Goal: Use online tool/utility: Utilize a website feature to perform a specific function

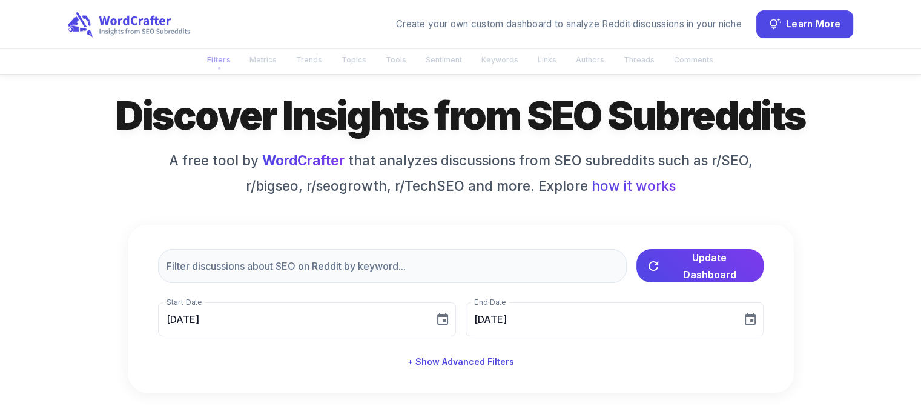
scroll to position [61, 0]
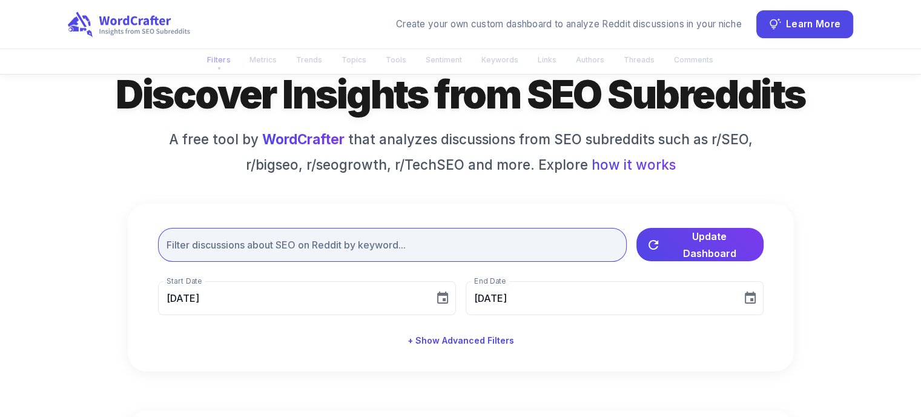
click at [262, 259] on input "text" at bounding box center [392, 245] width 469 height 34
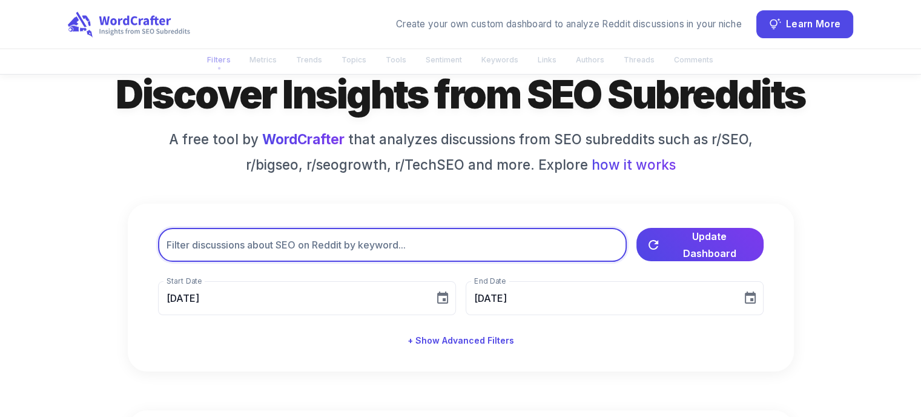
scroll to position [0, 0]
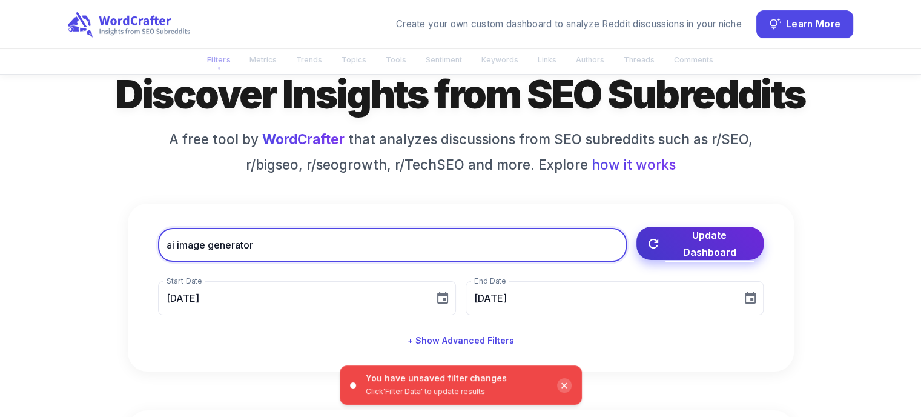
click at [710, 242] on span "Update Dashboard" at bounding box center [710, 244] width 88 height 34
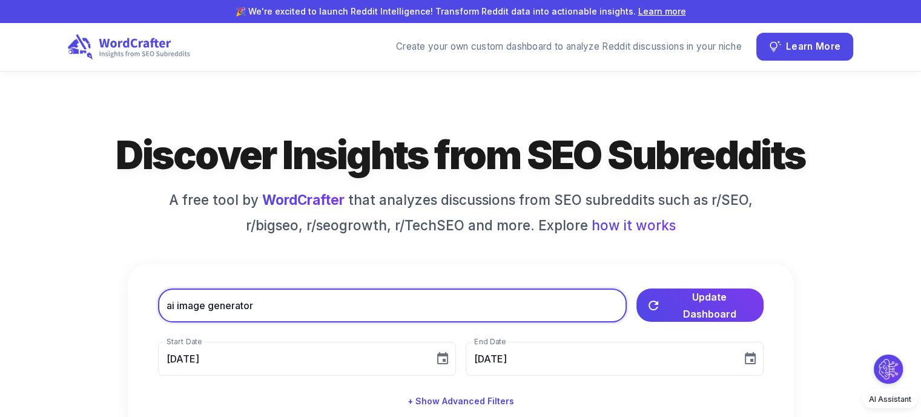
drag, startPoint x: 173, startPoint y: 304, endPoint x: 159, endPoint y: 305, distance: 13.9
click at [159, 305] on input "ai image generator" at bounding box center [392, 305] width 469 height 34
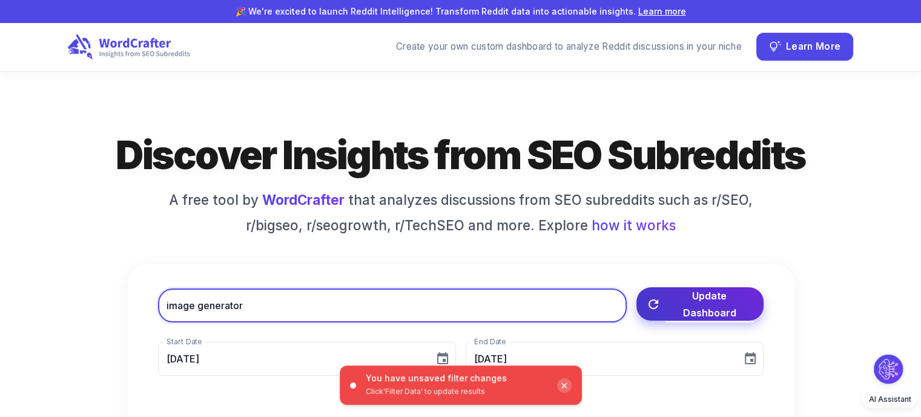
type input "image generator"
click at [708, 298] on span "Update Dashboard" at bounding box center [710, 304] width 88 height 34
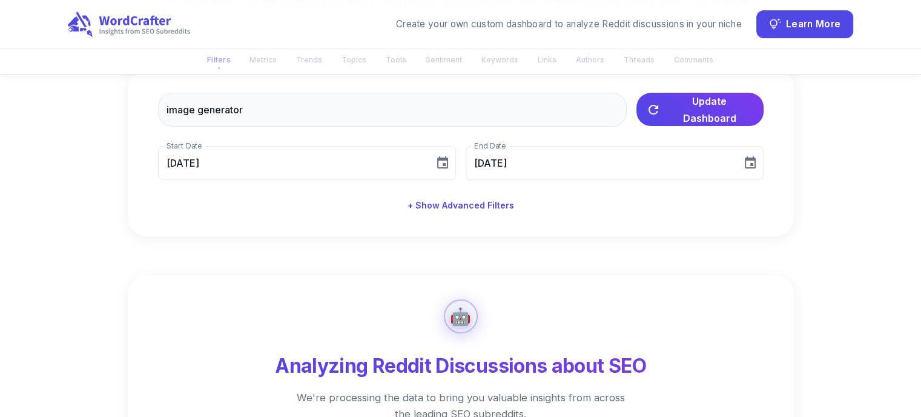
scroll to position [121, 0]
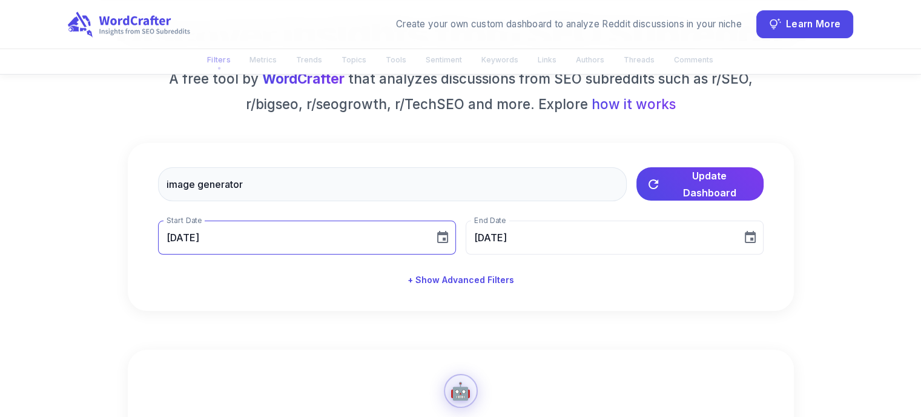
click at [442, 234] on icon "Choose date, selected date is Aug 10, 2025" at bounding box center [442, 237] width 11 height 12
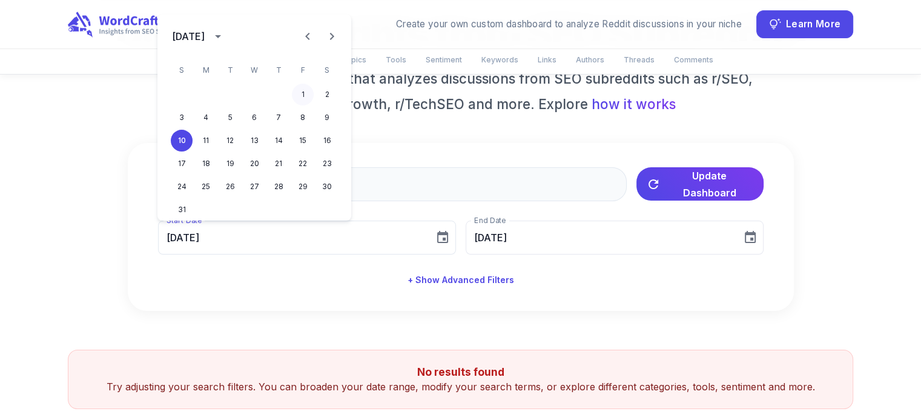
click at [303, 91] on button "1" at bounding box center [303, 95] width 22 height 22
type input "[DATE]"
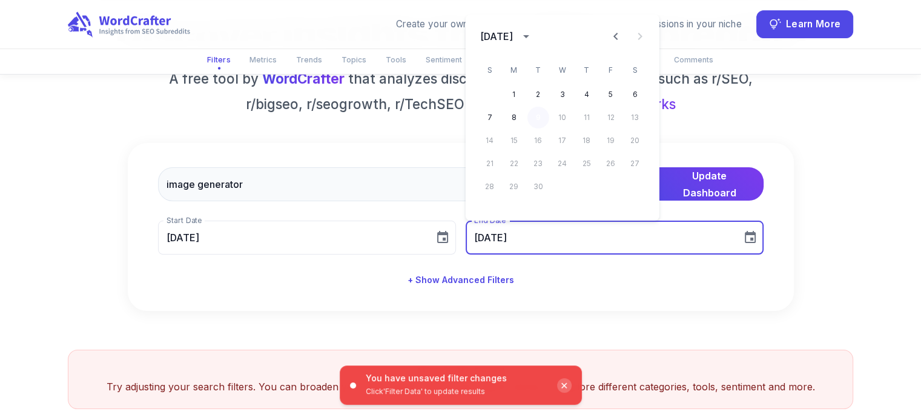
click at [538, 110] on button "9" at bounding box center [539, 118] width 22 height 22
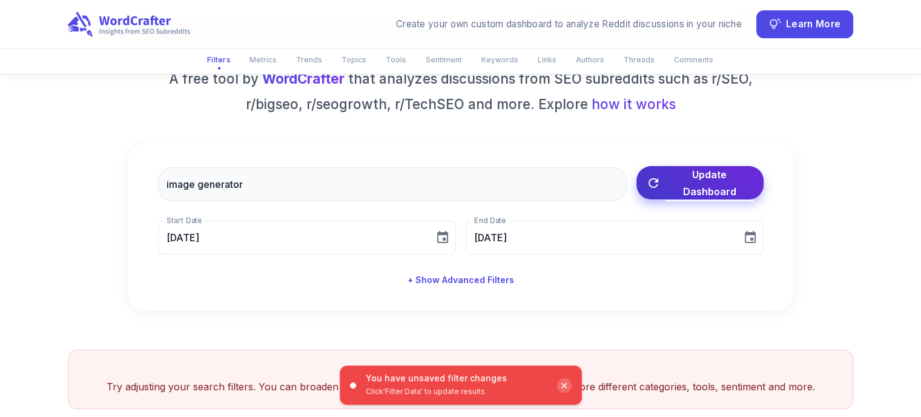
click at [710, 182] on span "Update Dashboard" at bounding box center [710, 183] width 88 height 34
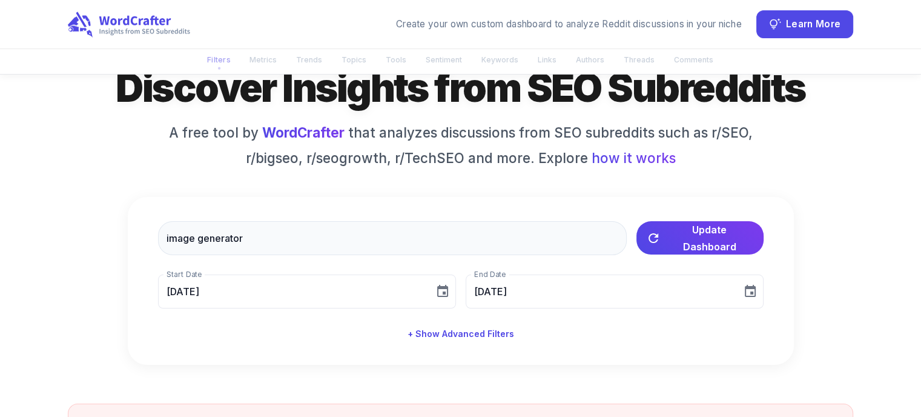
scroll to position [61, 0]
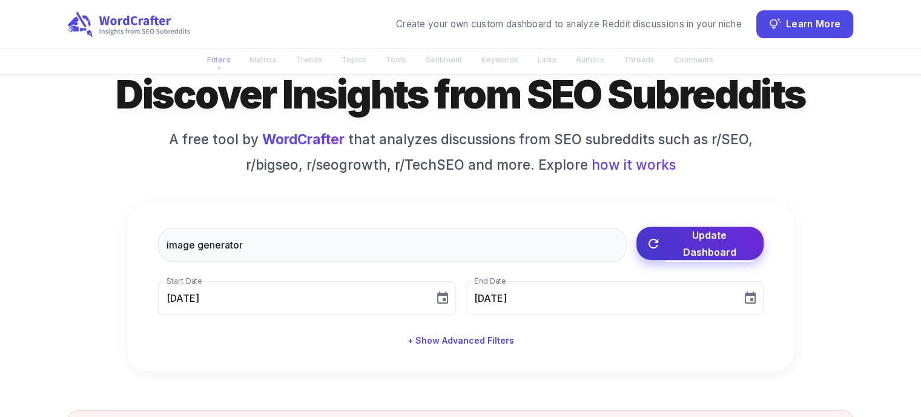
click at [704, 242] on span "Update Dashboard" at bounding box center [710, 244] width 88 height 34
click at [708, 249] on span "Update Dashboard" at bounding box center [710, 244] width 88 height 34
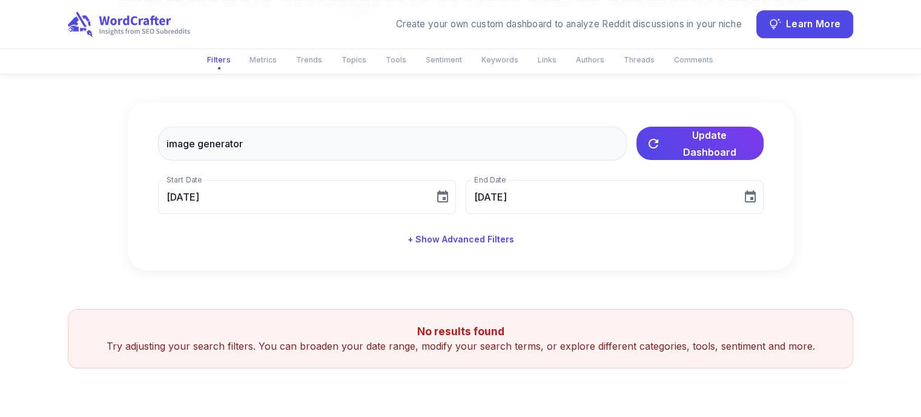
scroll to position [0, 0]
